Goal: Information Seeking & Learning: Learn about a topic

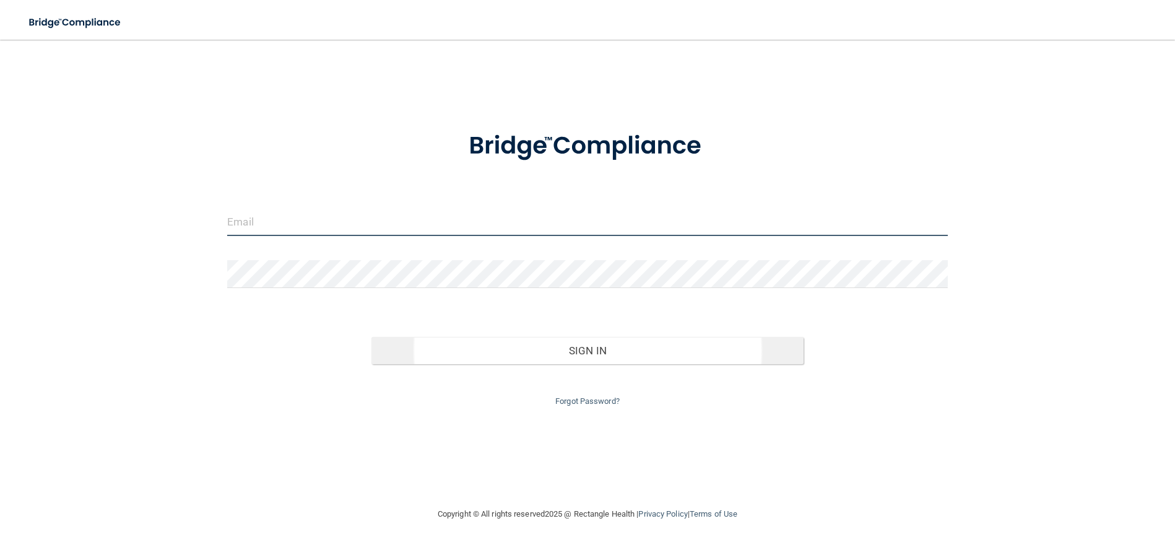
type input "[EMAIL_ADDRESS][DOMAIN_NAME]"
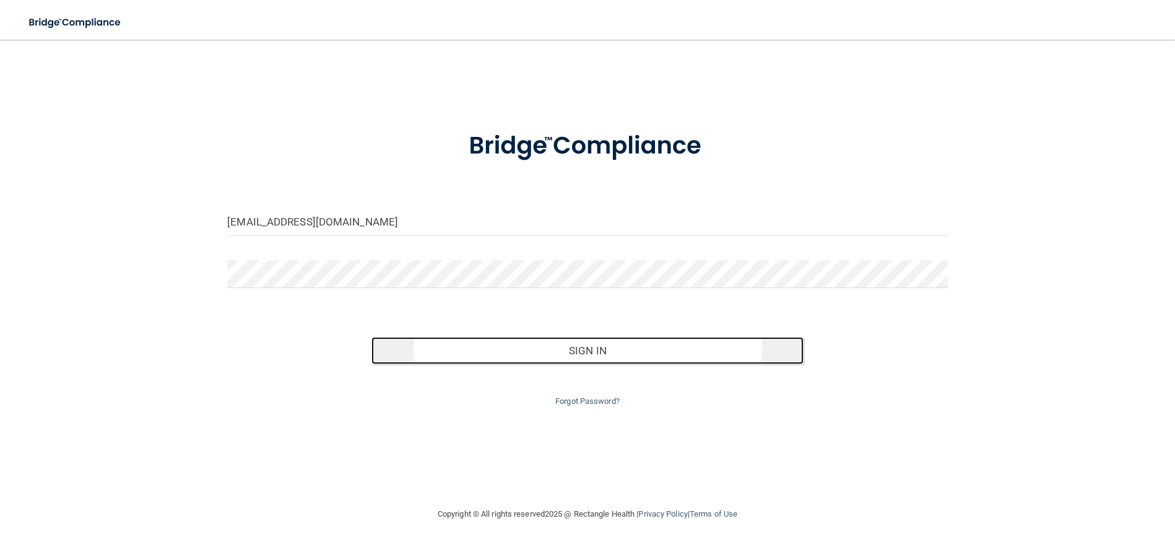
click at [581, 350] on button "Sign In" at bounding box center [588, 350] width 432 height 27
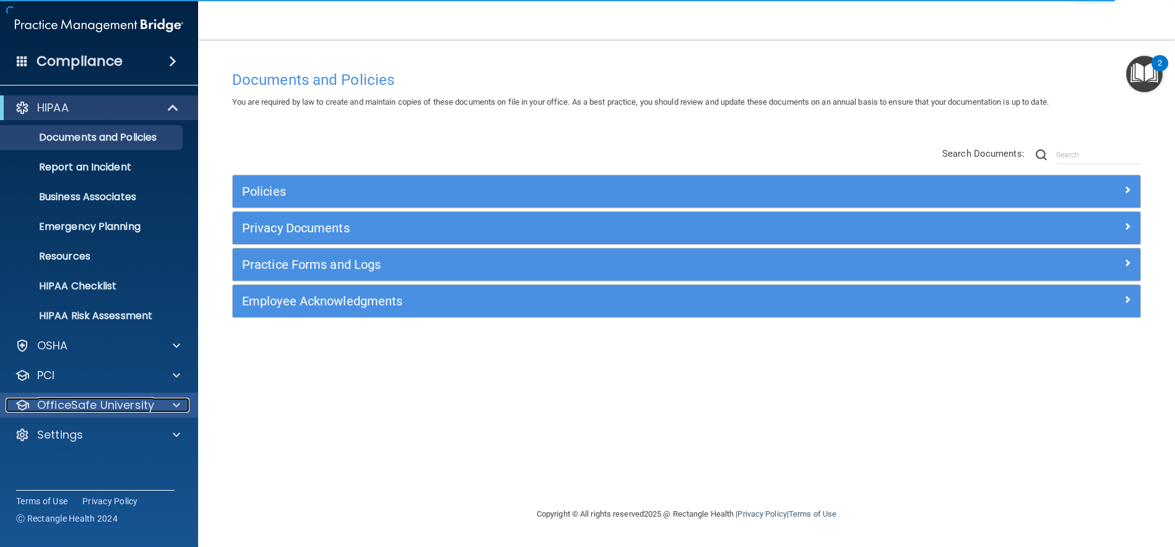
click at [168, 406] on div at bounding box center [174, 405] width 31 height 15
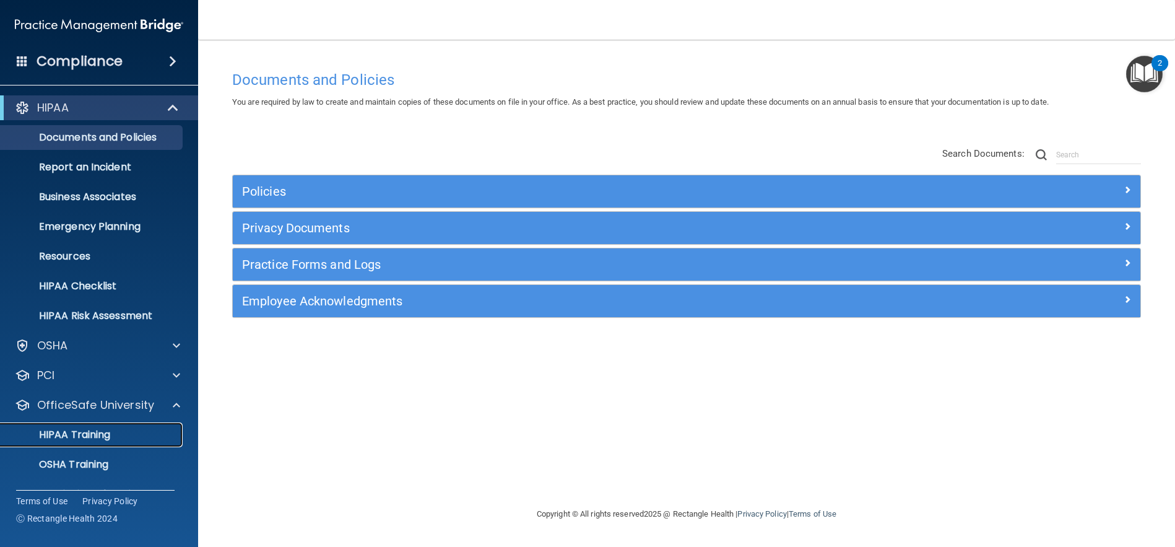
click at [77, 435] on p "HIPAA Training" at bounding box center [59, 434] width 102 height 12
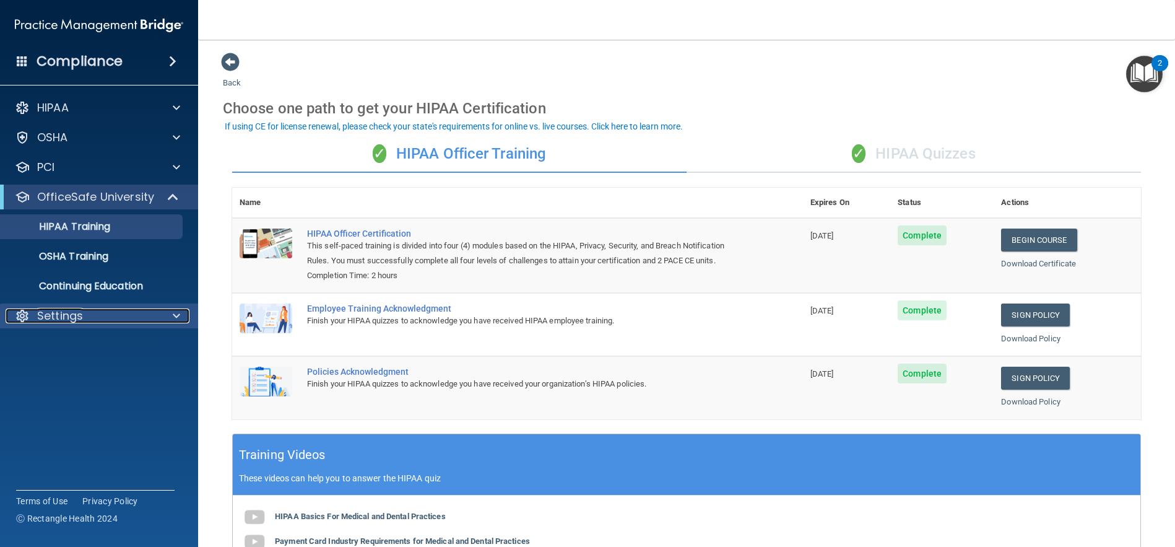
click at [173, 315] on span at bounding box center [176, 315] width 7 height 15
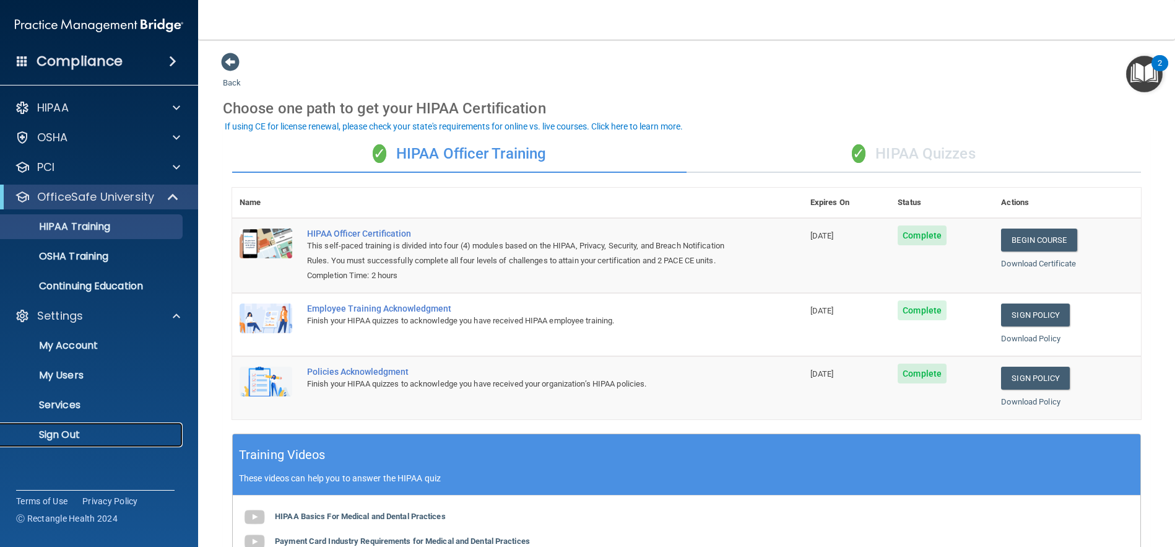
click at [58, 435] on p "Sign Out" at bounding box center [92, 434] width 169 height 12
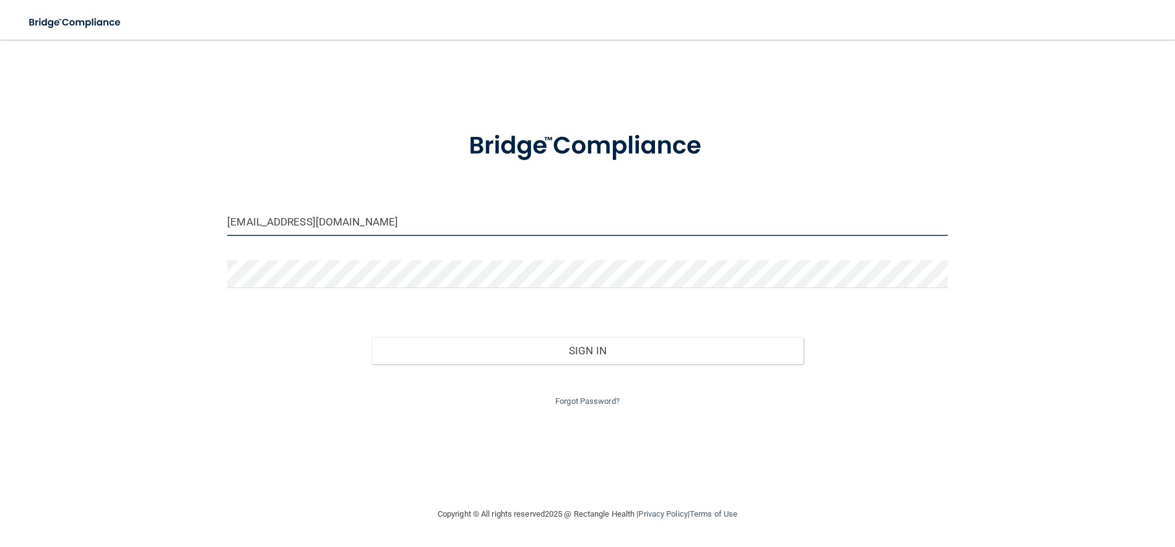
click at [335, 225] on input "[EMAIL_ADDRESS][DOMAIN_NAME]" at bounding box center [587, 222] width 721 height 28
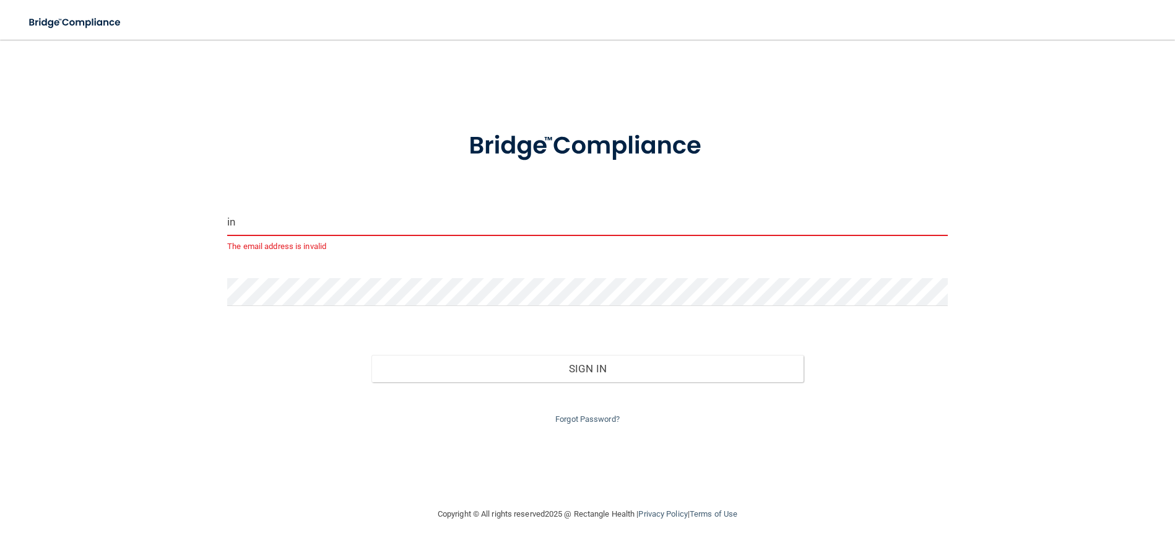
type input "i"
type input "[PERSON_NAME][EMAIL_ADDRESS][DOMAIN_NAME]"
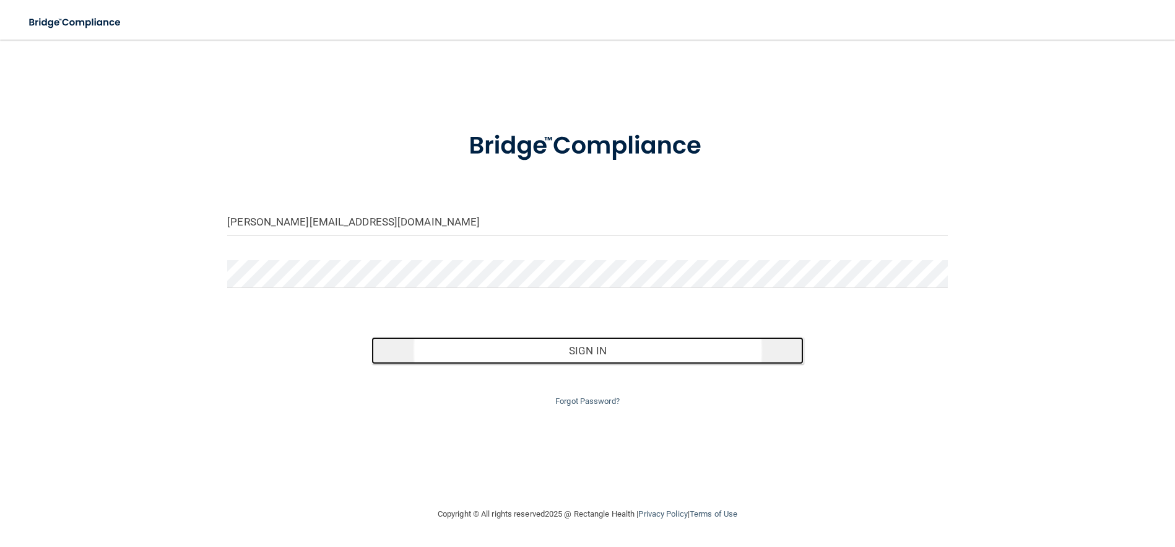
click at [595, 355] on button "Sign In" at bounding box center [588, 350] width 432 height 27
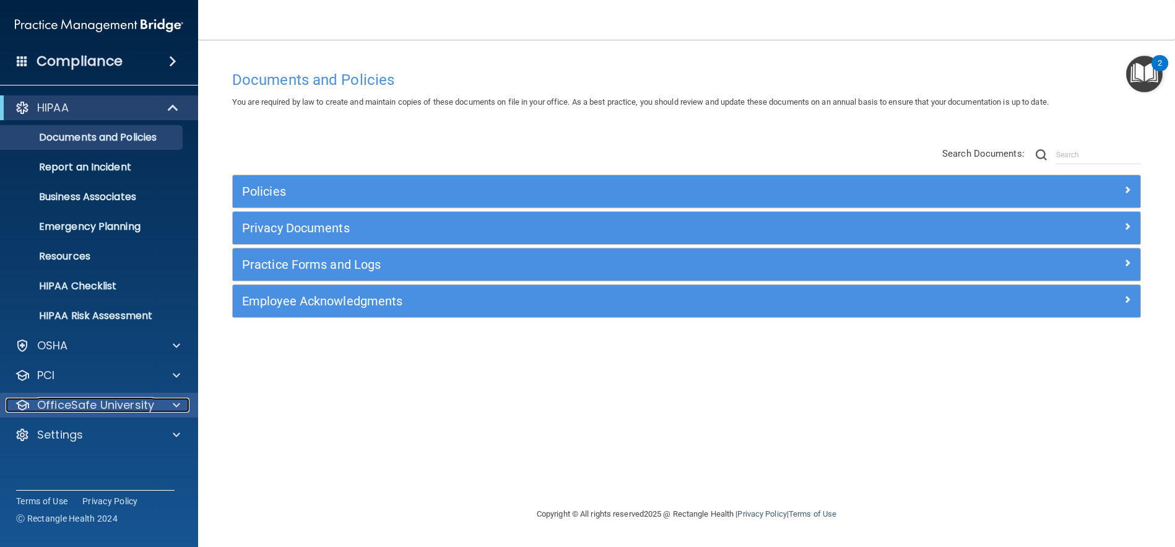
click at [173, 405] on span at bounding box center [176, 405] width 7 height 15
click at [81, 436] on p "HIPAA Training" at bounding box center [59, 434] width 102 height 12
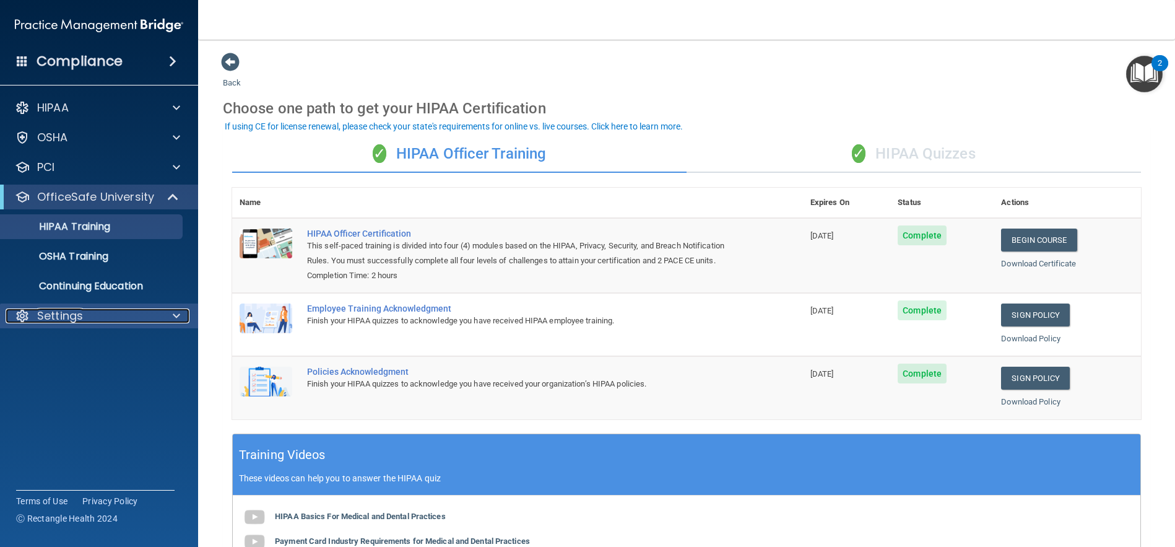
click at [169, 311] on div at bounding box center [174, 315] width 31 height 15
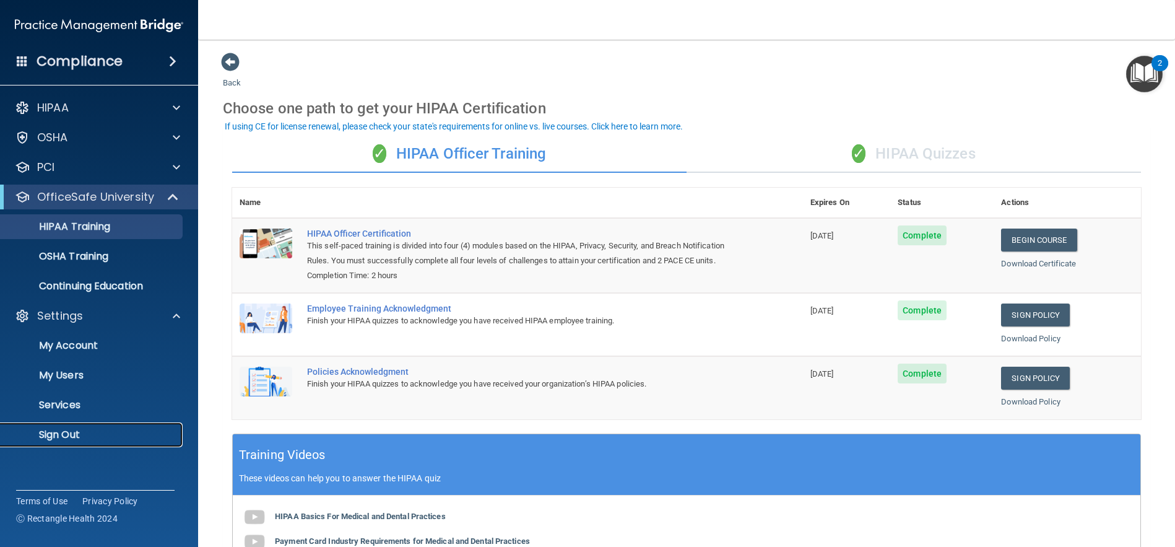
click at [71, 432] on p "Sign Out" at bounding box center [92, 434] width 169 height 12
